Goal: Task Accomplishment & Management: Manage account settings

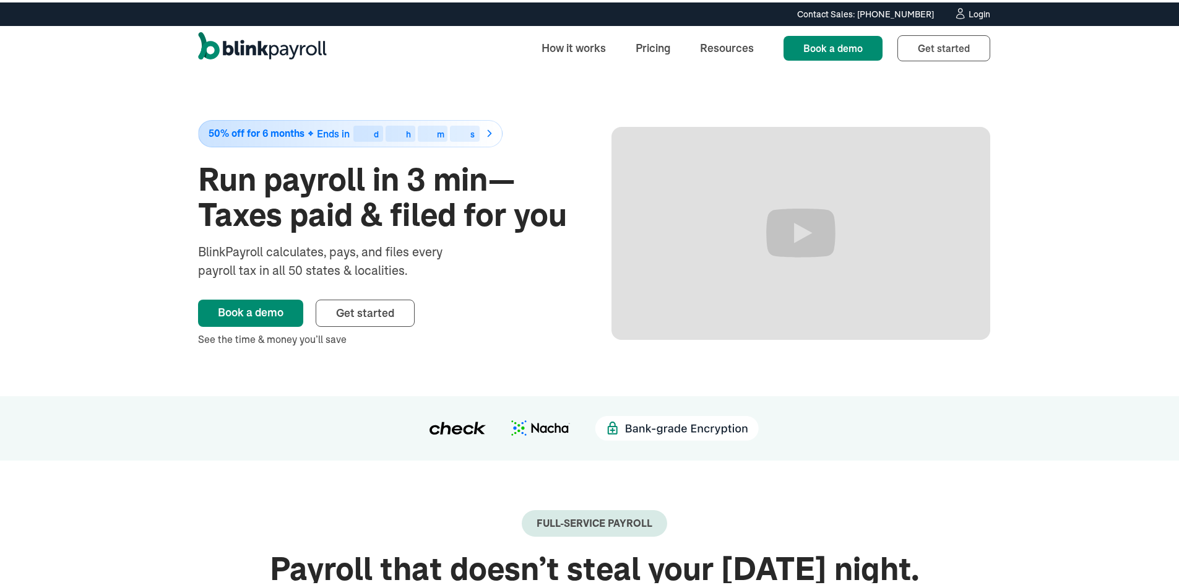
click at [972, 9] on div "Login" at bounding box center [980, 11] width 22 height 9
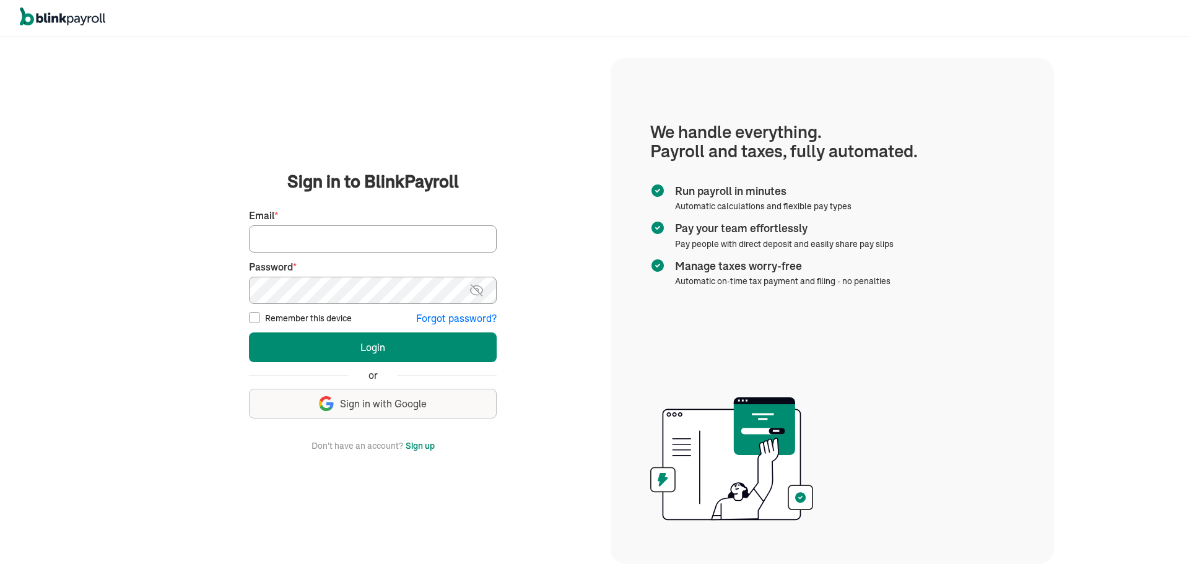
click at [301, 228] on input "Email *" at bounding box center [373, 238] width 248 height 27
click at [281, 249] on input "Email *" at bounding box center [373, 238] width 248 height 27
paste input "branko+vadamili1@blinkpayroll.com"
type input "branko+vadamili1@blinkpayroll.com"
click at [249, 332] on button "Login" at bounding box center [373, 347] width 248 height 30
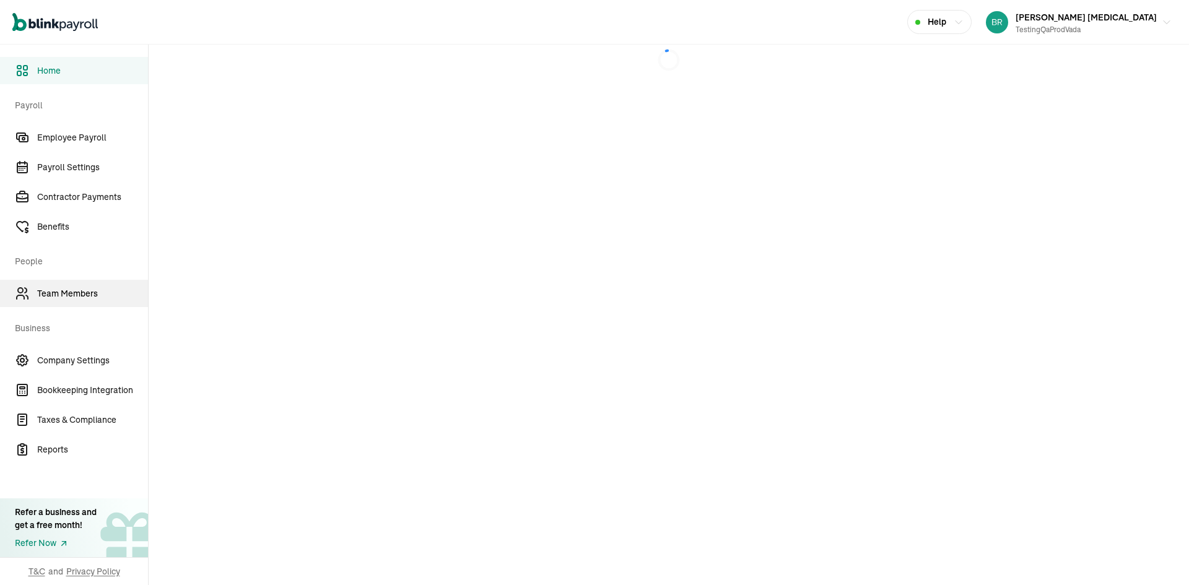
click at [80, 300] on link "Team Members" at bounding box center [74, 293] width 148 height 27
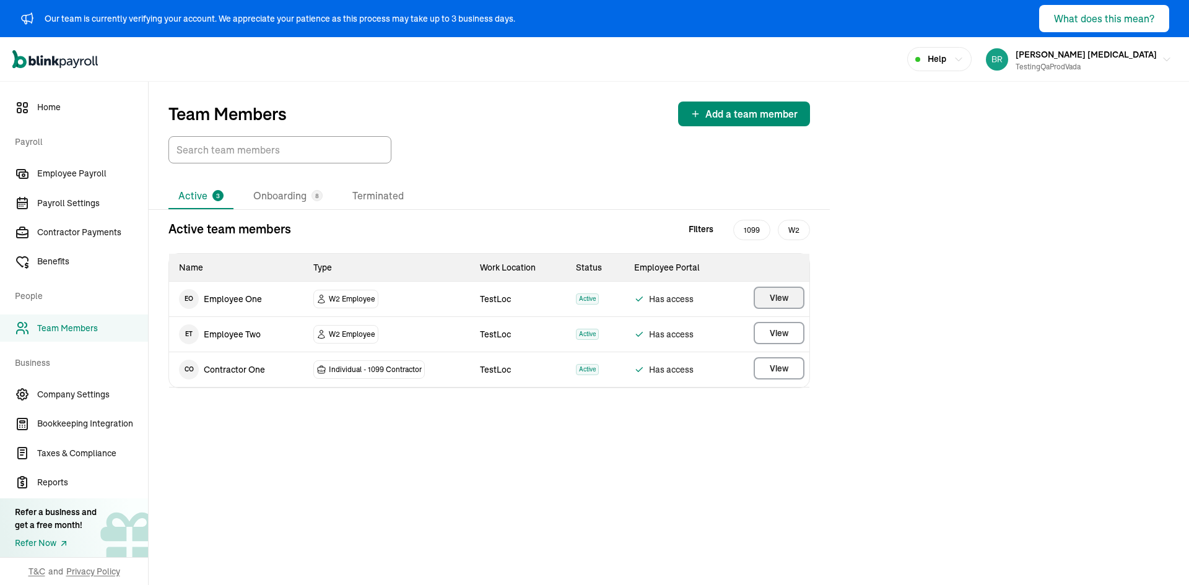
click at [777, 301] on span "View" at bounding box center [779, 298] width 19 height 12
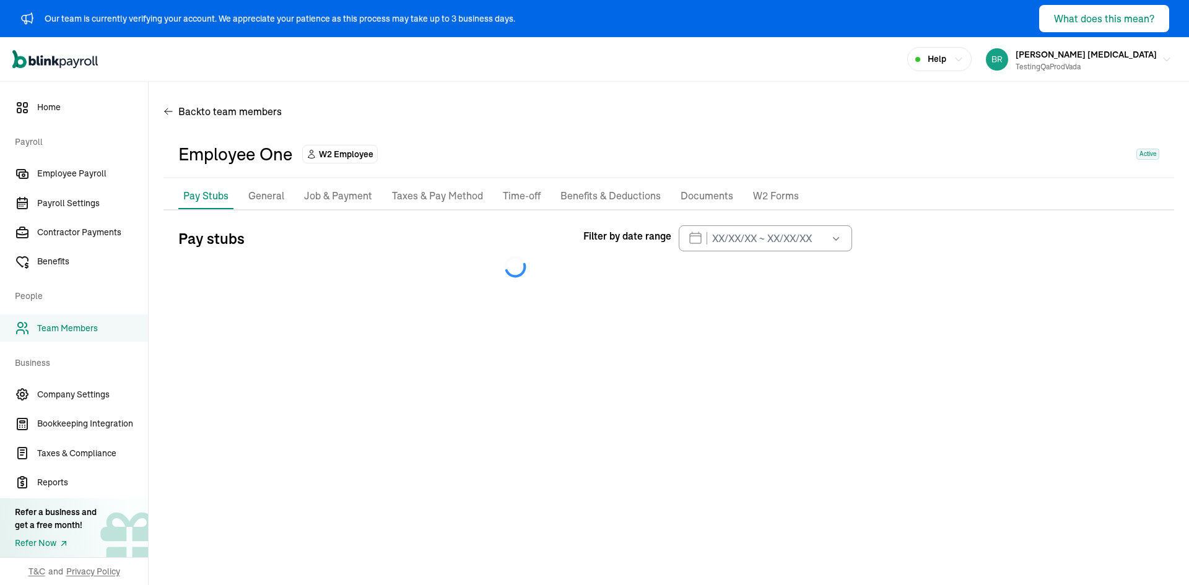
click at [277, 199] on p "General" at bounding box center [266, 196] width 36 height 16
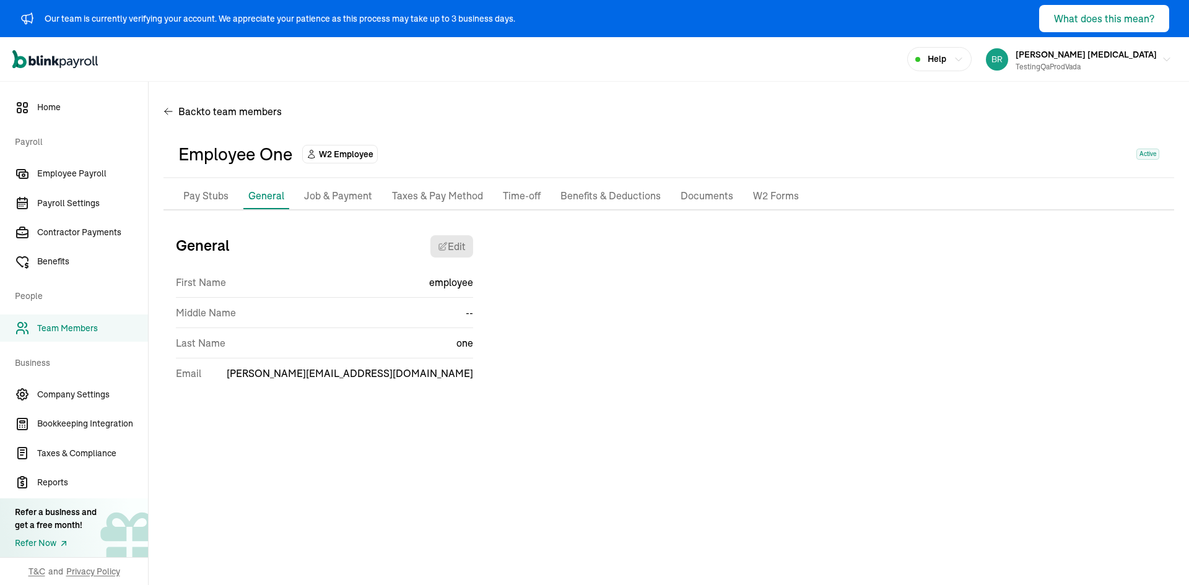
click at [389, 375] on span "branko+testempprod1@blinkpayroll.com" at bounding box center [350, 373] width 246 height 15
copy span "testempprod1"
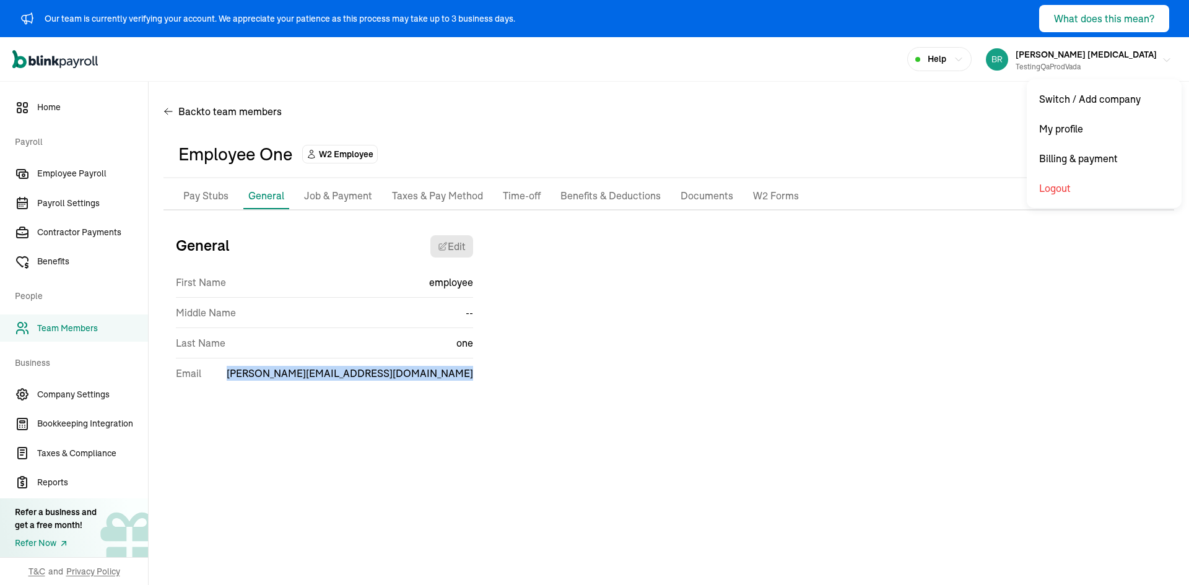
click at [1111, 56] on span "vada mili" at bounding box center [1085, 54] width 141 height 11
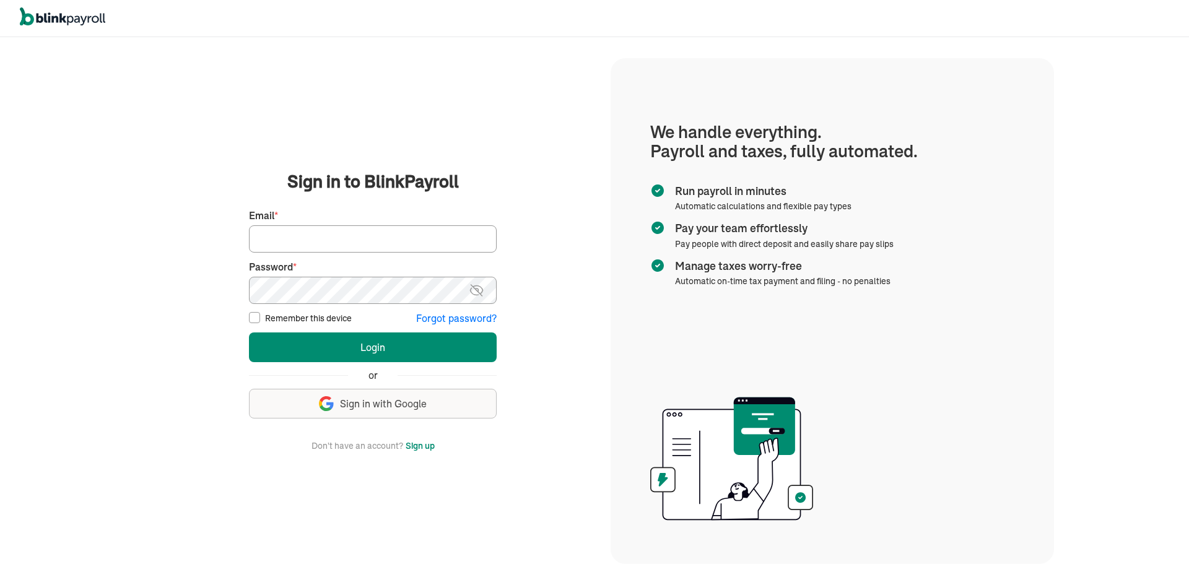
click at [416, 242] on input "Email *" at bounding box center [373, 238] width 248 height 27
paste input "branko+testempprod1@blinkpayroll.com"
type input "branko+testempprod1@blinkpayroll.com"
click at [249, 332] on button "Login" at bounding box center [373, 347] width 248 height 30
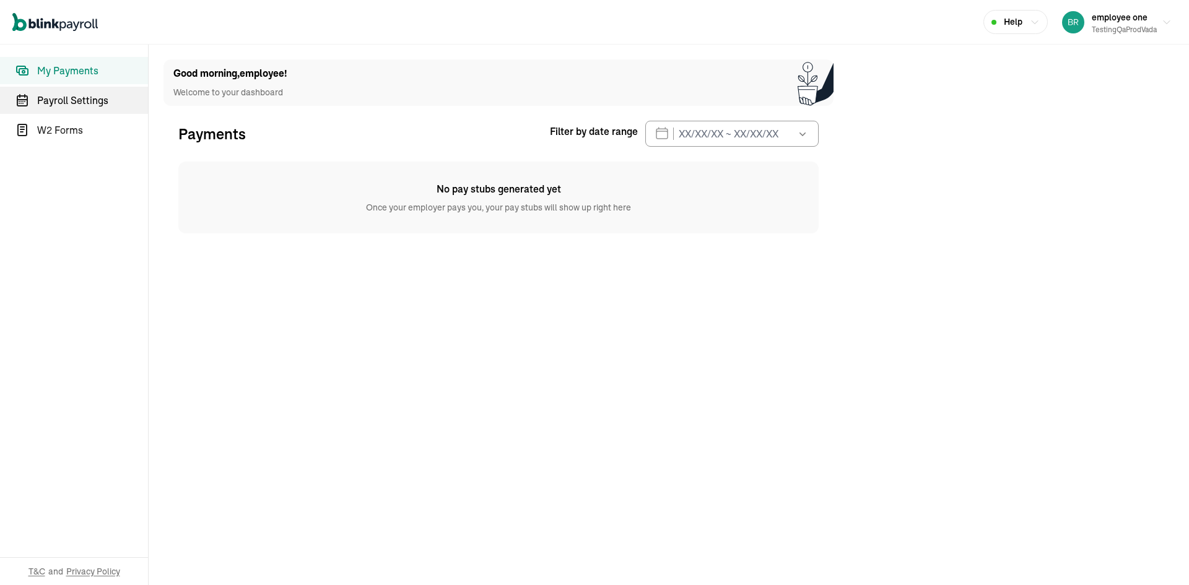
click at [87, 97] on span "Payroll Settings" at bounding box center [92, 100] width 111 height 15
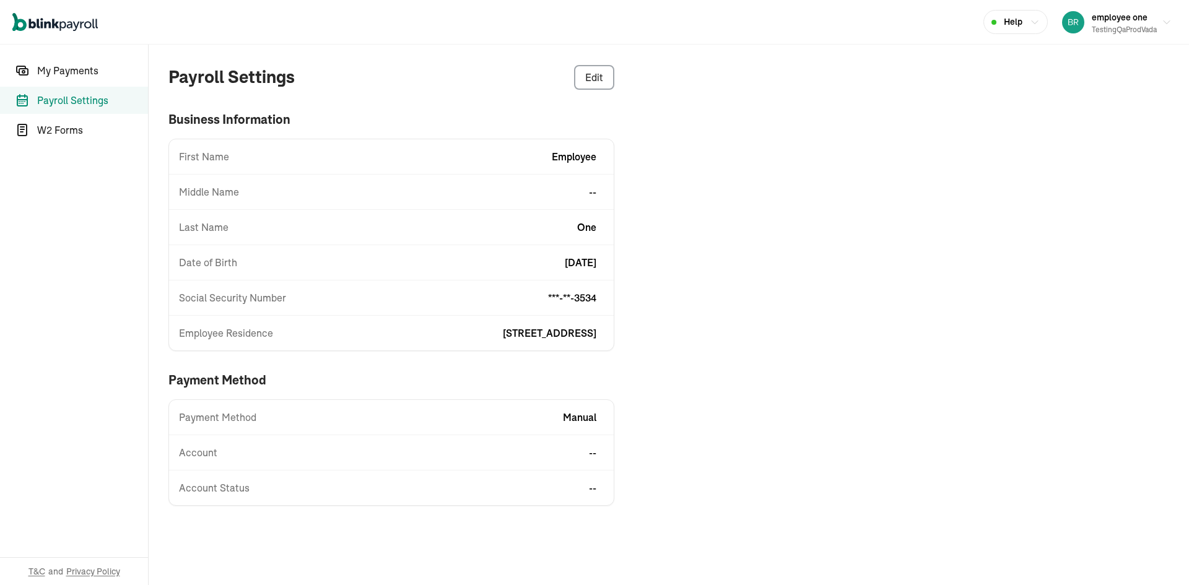
click at [81, 90] on link "Payroll Settings" at bounding box center [74, 100] width 148 height 27
click at [77, 69] on span "My Payments" at bounding box center [92, 70] width 111 height 15
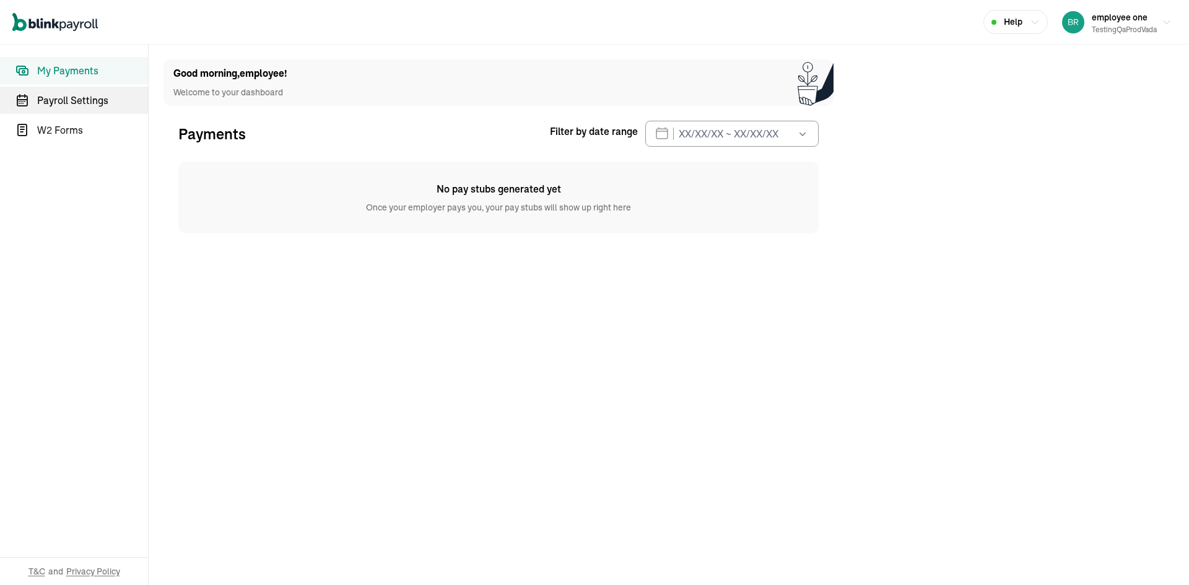
click at [79, 98] on span "Payroll Settings" at bounding box center [92, 100] width 111 height 15
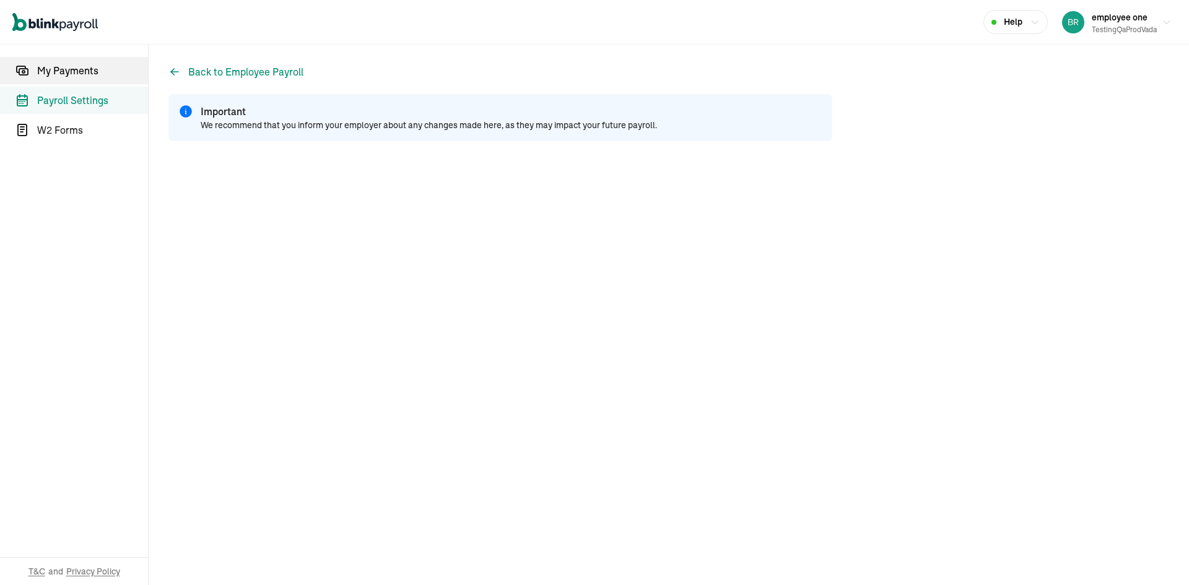
click at [87, 79] on link "My Payments" at bounding box center [74, 70] width 148 height 27
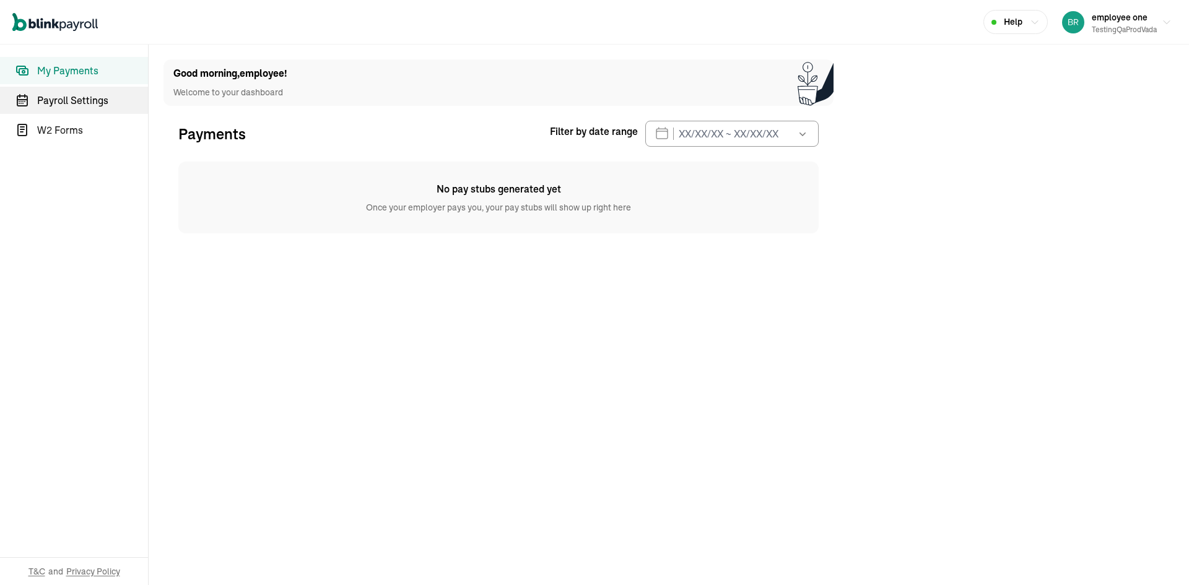
click at [88, 97] on span "Payroll Settings" at bounding box center [92, 100] width 111 height 15
click at [87, 97] on span "Payroll Settings" at bounding box center [92, 100] width 111 height 15
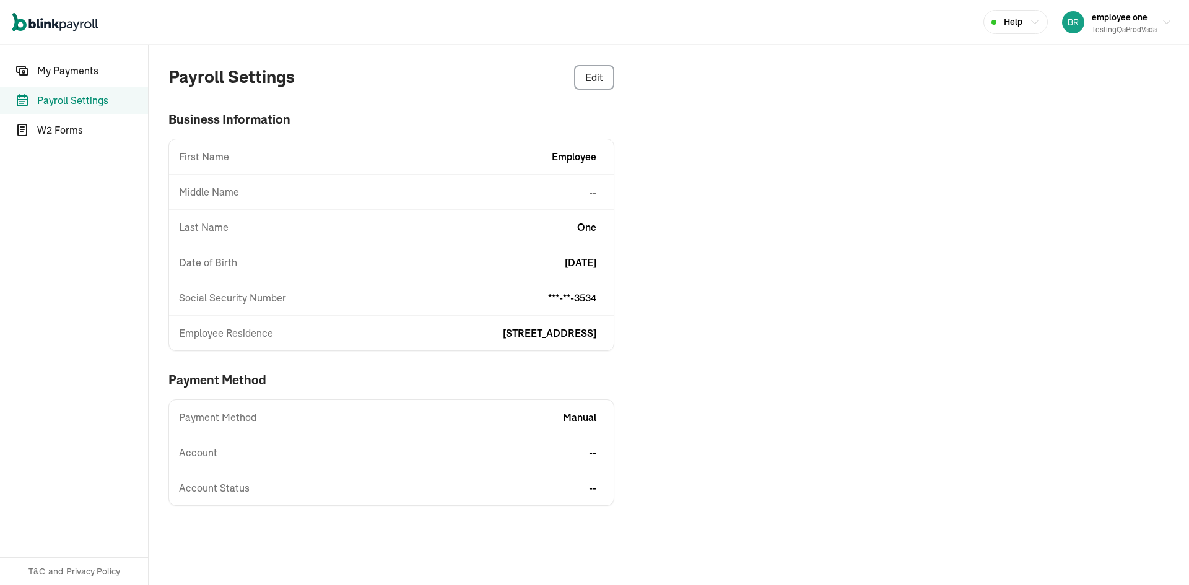
click at [81, 90] on link "Payroll Settings" at bounding box center [74, 100] width 148 height 27
click at [77, 69] on span "My Payments" at bounding box center [92, 70] width 111 height 15
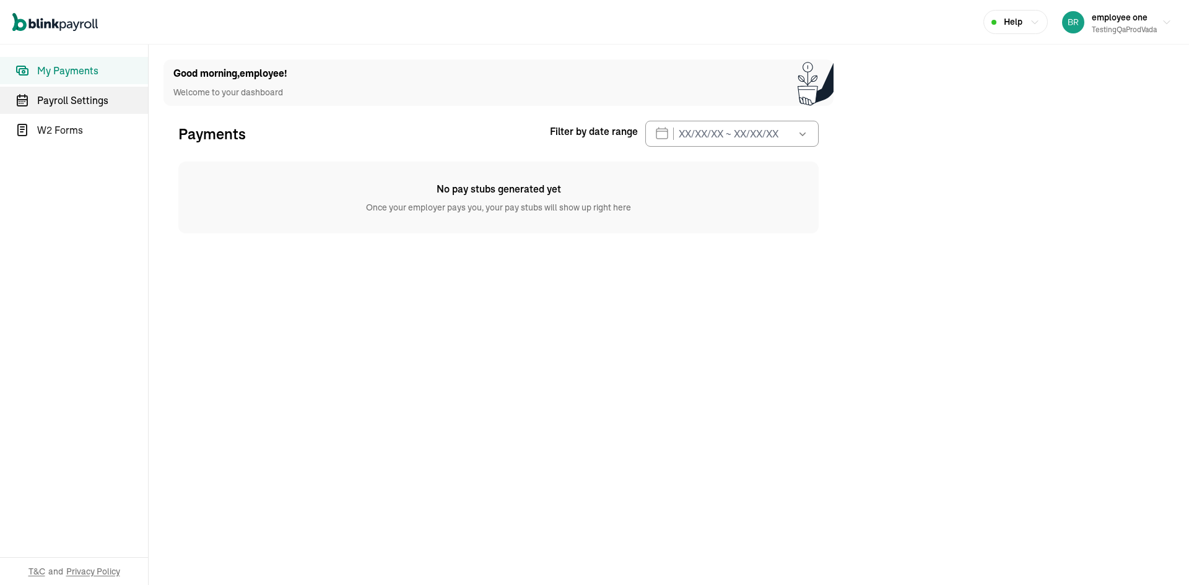
click at [79, 98] on span "Payroll Settings" at bounding box center [92, 100] width 111 height 15
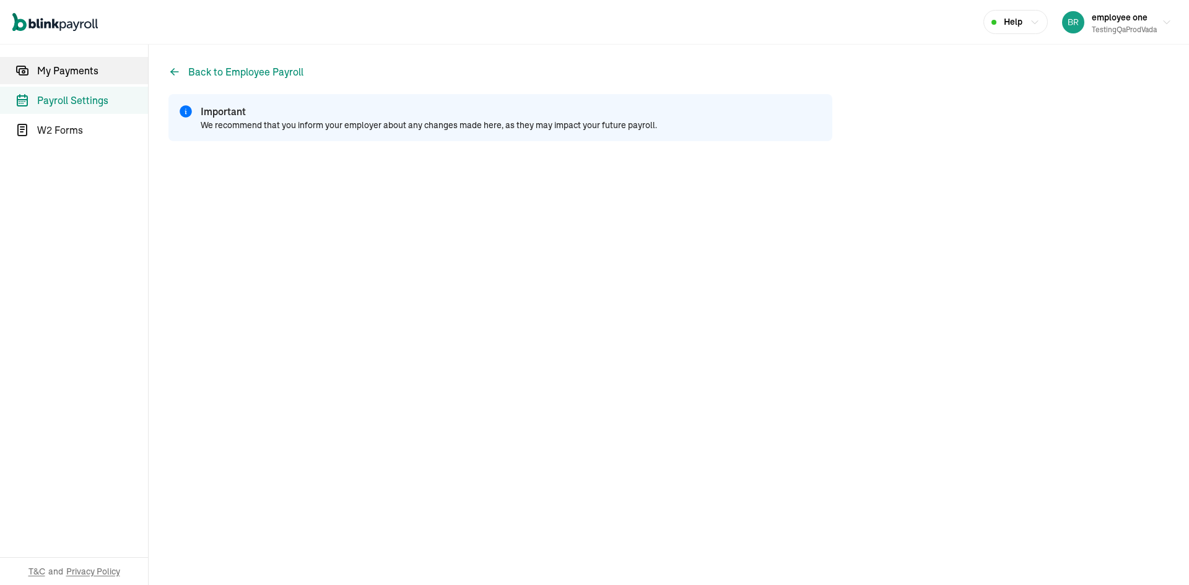
click at [87, 79] on link "My Payments" at bounding box center [74, 70] width 148 height 27
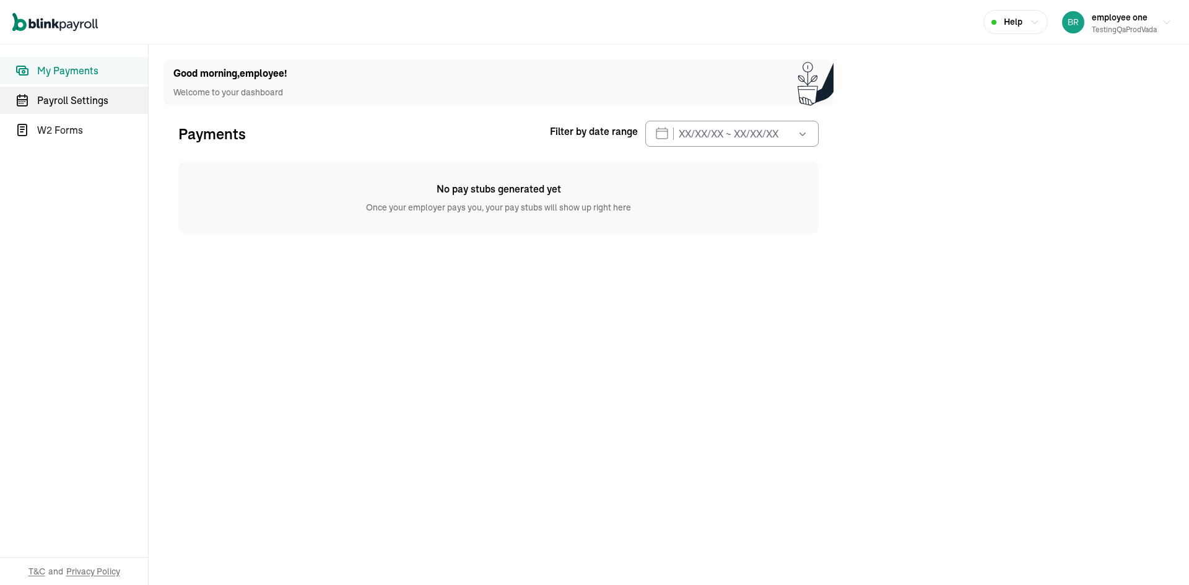
click at [88, 97] on span "Payroll Settings" at bounding box center [92, 100] width 111 height 15
